Goal: Check status: Check status

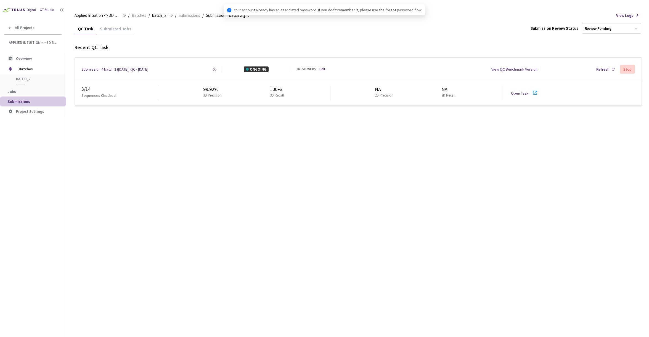
click at [118, 30] on div "Submitted Jobs" at bounding box center [116, 30] width 38 height 9
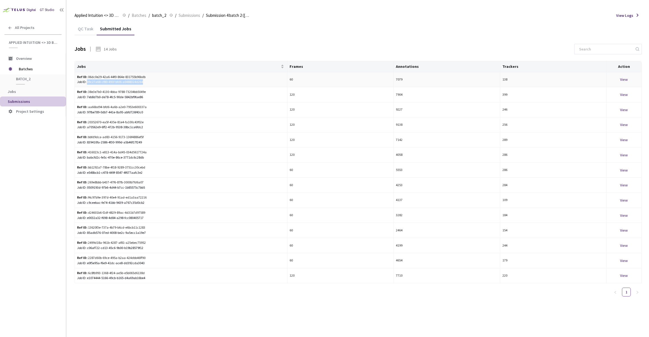
drag, startPoint x: 144, startPoint y: 83, endPoint x: 88, endPoint y: 83, distance: 56.9
click at [88, 83] on div "Job ID: 09c27a68-cf80-491f-bfd6-a0488324d264" at bounding box center [181, 82] width 208 height 5
drag, startPoint x: 145, startPoint y: 82, endPoint x: 88, endPoint y: 82, distance: 57.7
click at [88, 82] on div "Job ID: 09c27a68-cf80-491f-bfd6-a0488324d264" at bounding box center [181, 82] width 208 height 5
drag, startPoint x: 145, startPoint y: 99, endPoint x: 88, endPoint y: 99, distance: 56.6
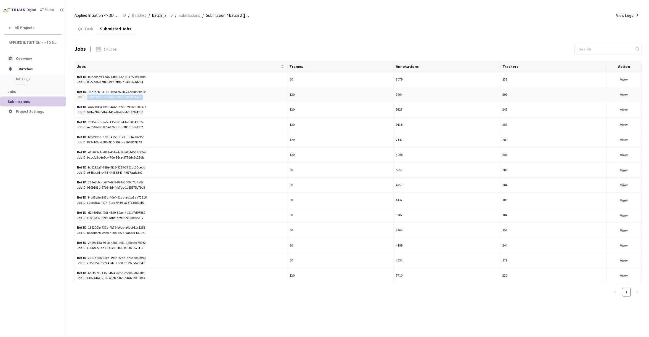
click at [88, 99] on div "Job ID: 7eb8d7b0-de78-4fc5-90de-5842bf9fae86" at bounding box center [181, 97] width 208 height 5
drag, startPoint x: 145, startPoint y: 112, endPoint x: 88, endPoint y: 113, distance: 56.6
click at [88, 113] on div "Job ID: 97fbe789-0db7-441e-8a95-abfd726f43c0" at bounding box center [181, 112] width 208 height 5
